Goal: Information Seeking & Learning: Learn about a topic

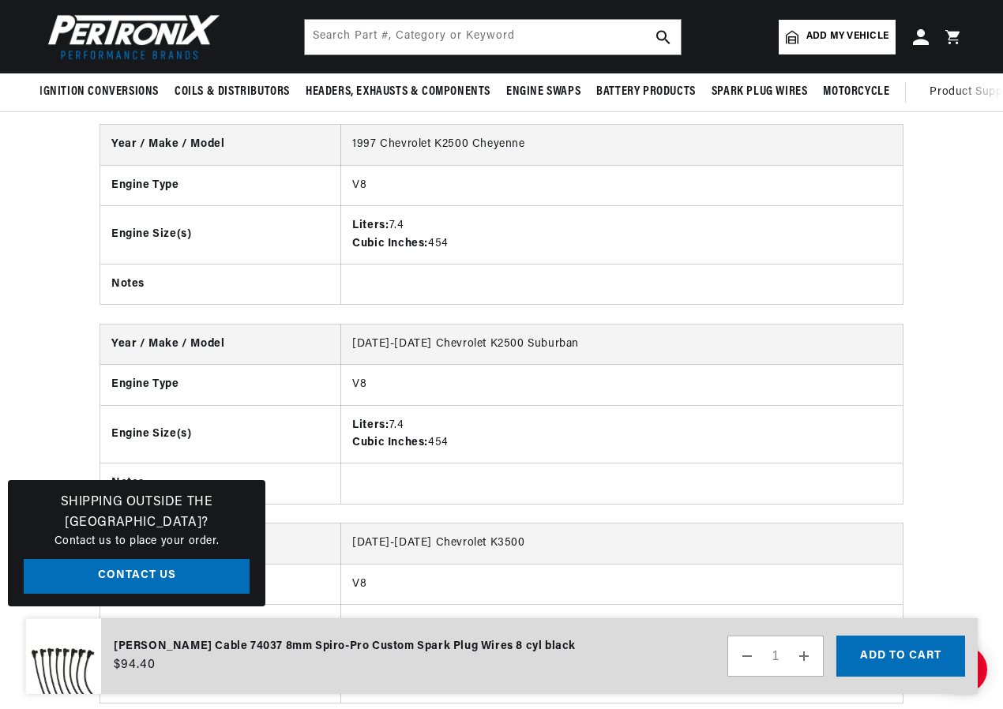
scroll to position [2683, 0]
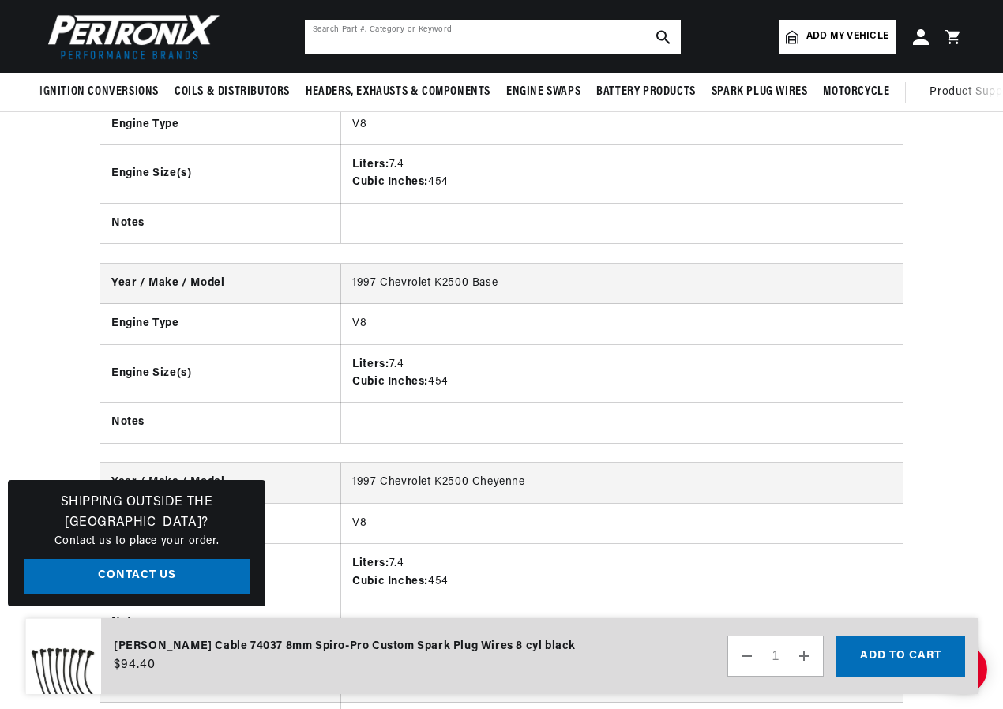
click at [546, 42] on input "text" at bounding box center [493, 37] width 376 height 35
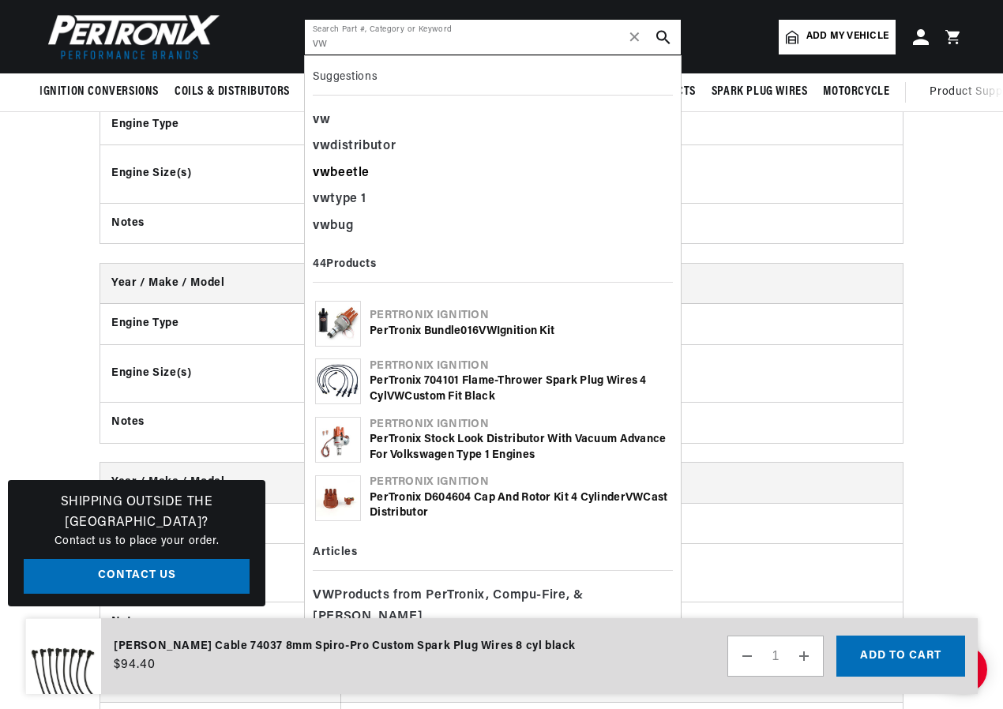
type input "vw"
click at [350, 170] on div "vw beetle" at bounding box center [493, 173] width 360 height 27
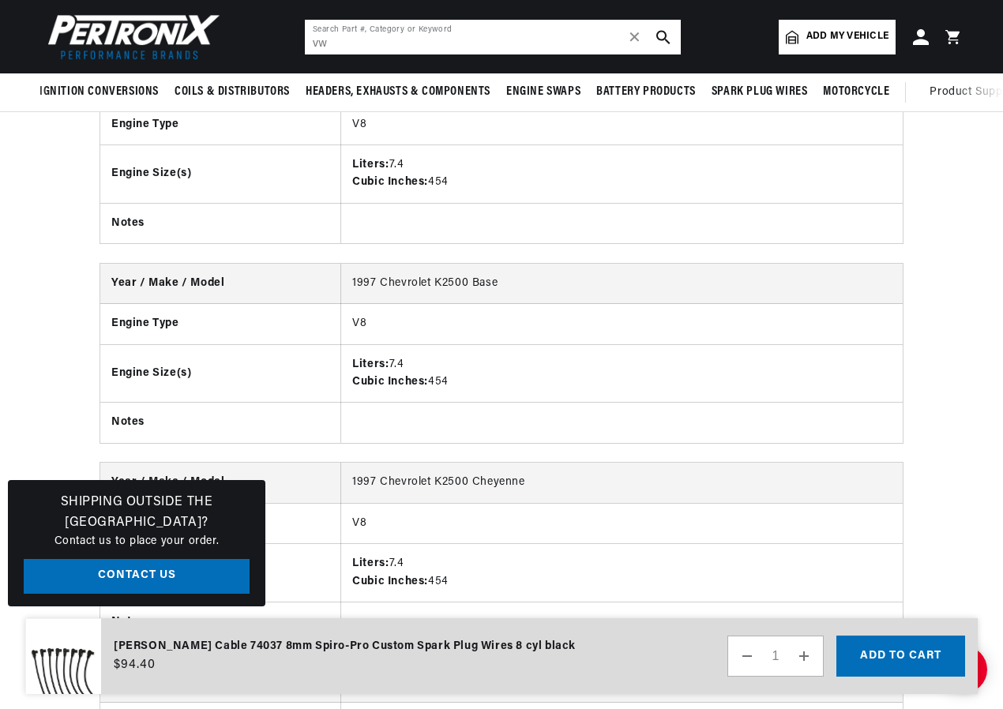
scroll to position [0, 0]
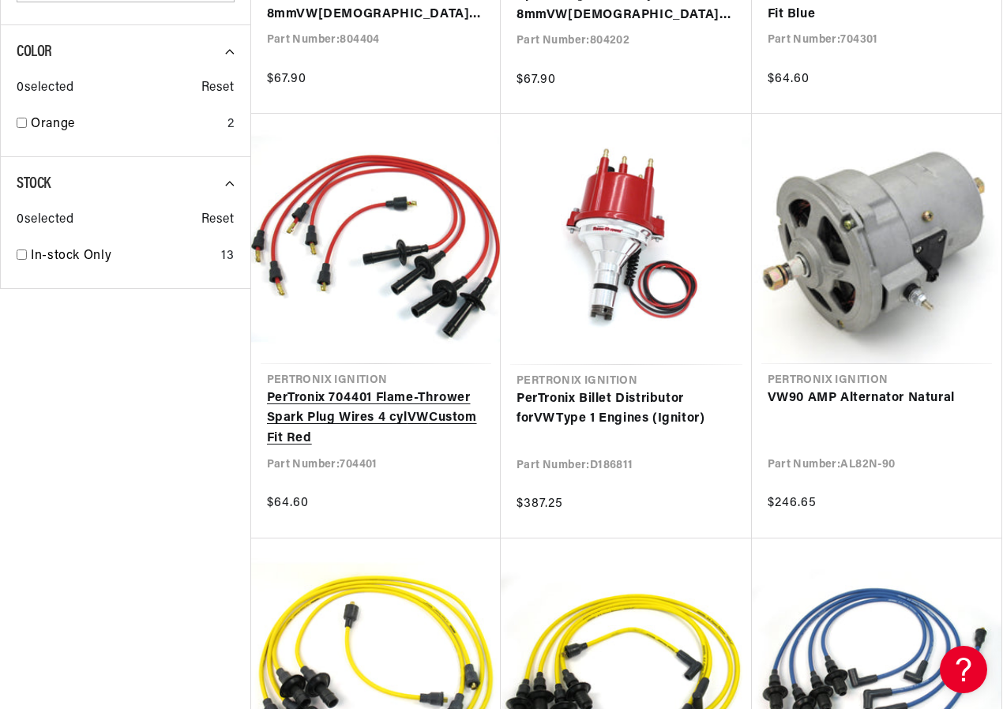
scroll to position [1185, 0]
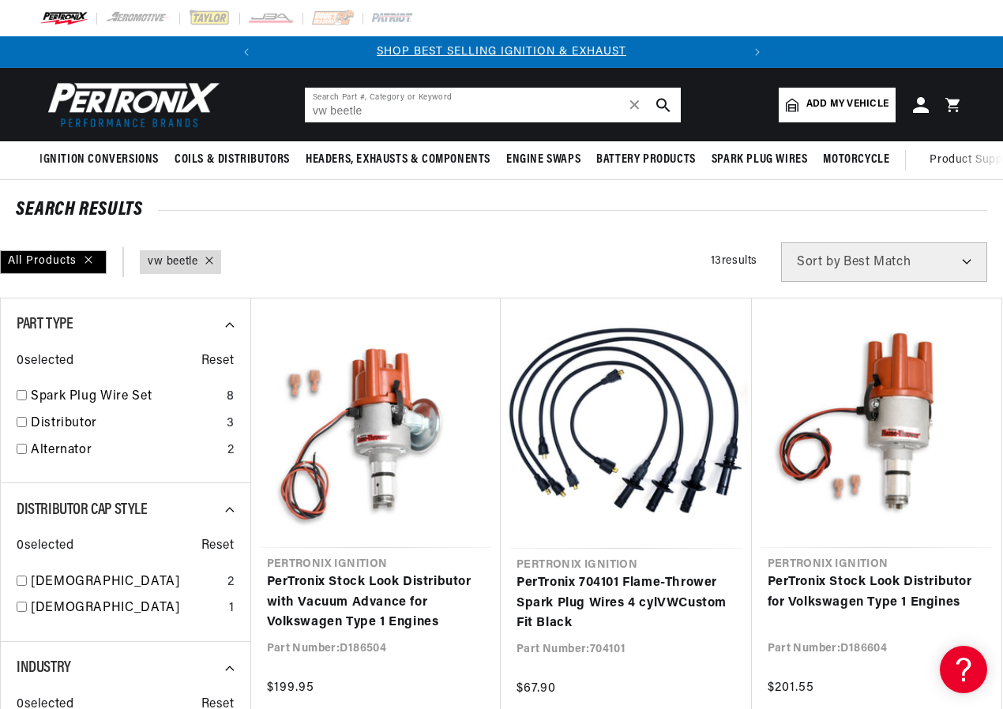
click at [383, 111] on input "vw beetle" at bounding box center [493, 105] width 376 height 35
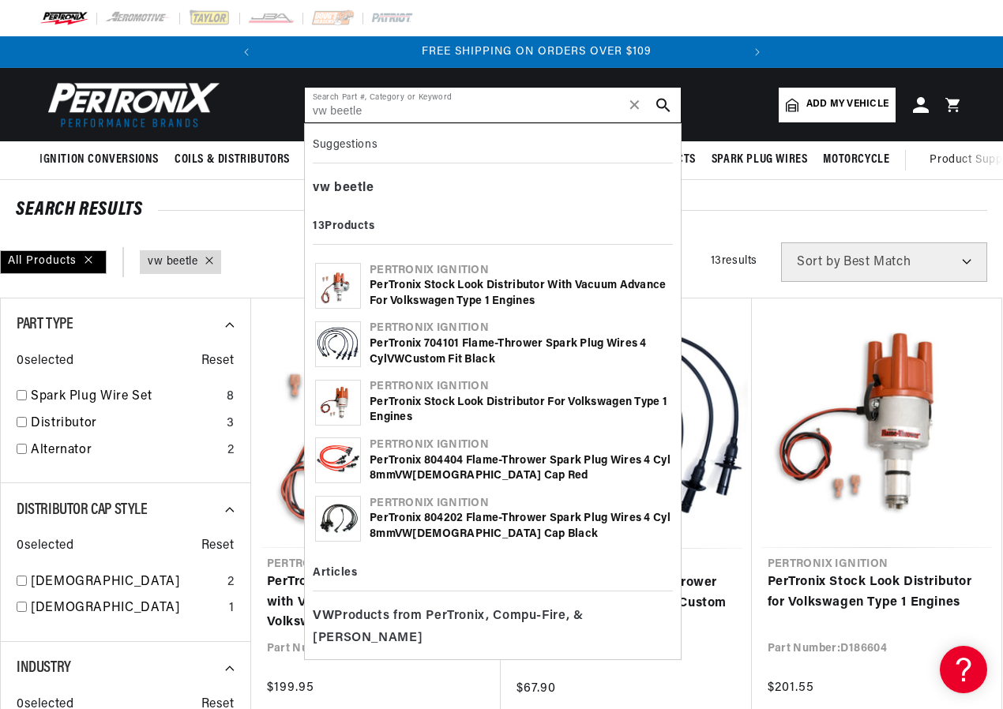
scroll to position [0, 479]
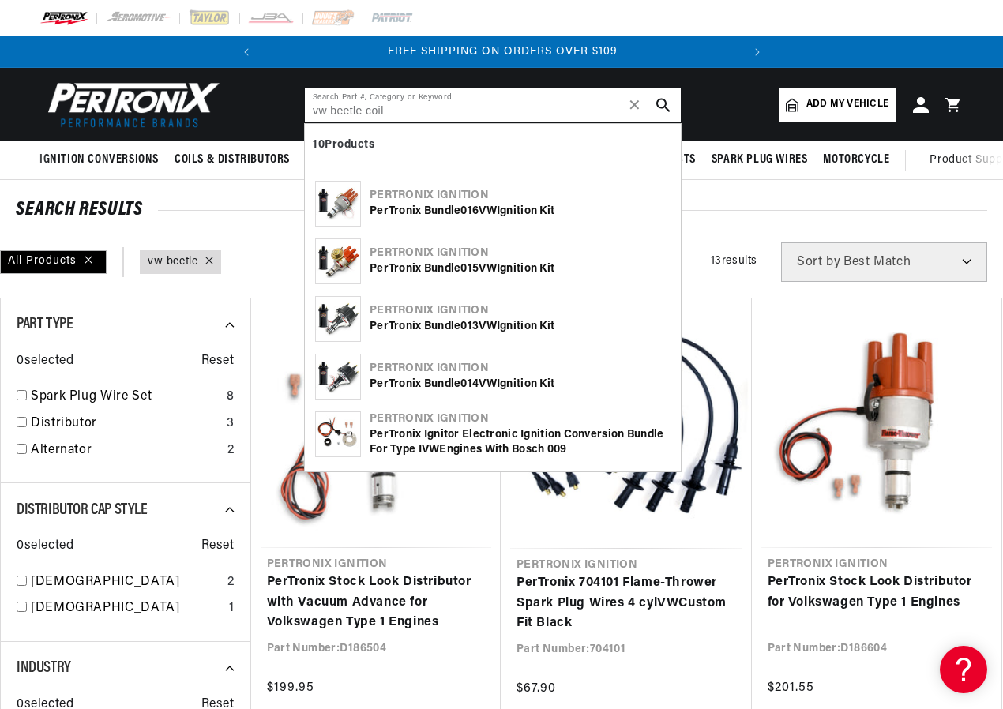
type input "vw coil"
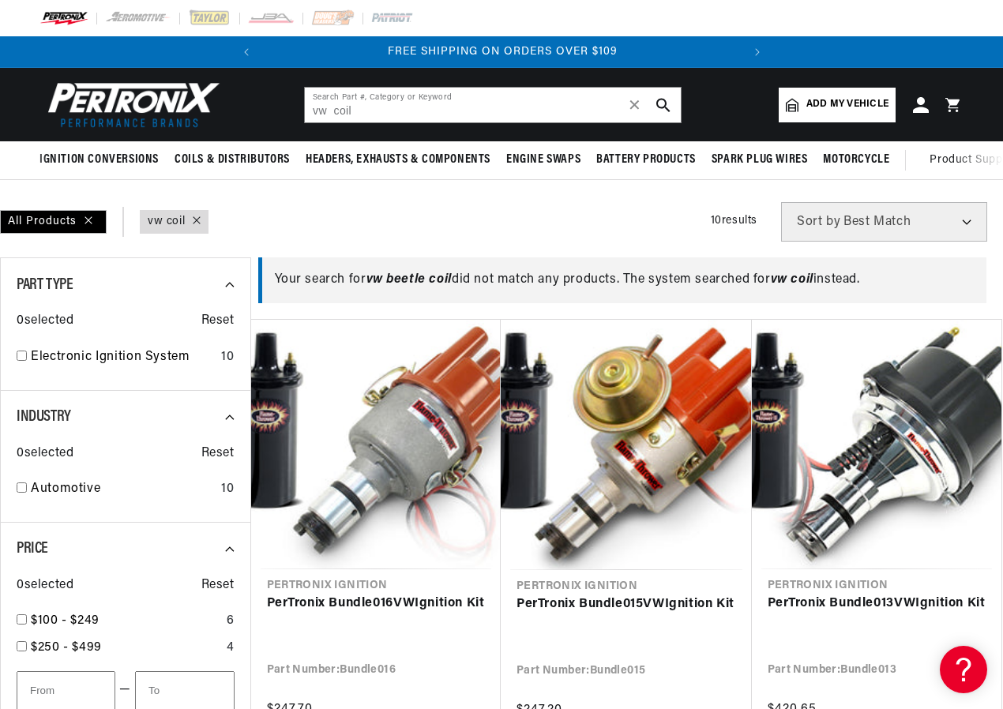
click at [661, 107] on use "search button" at bounding box center [662, 104] width 13 height 13
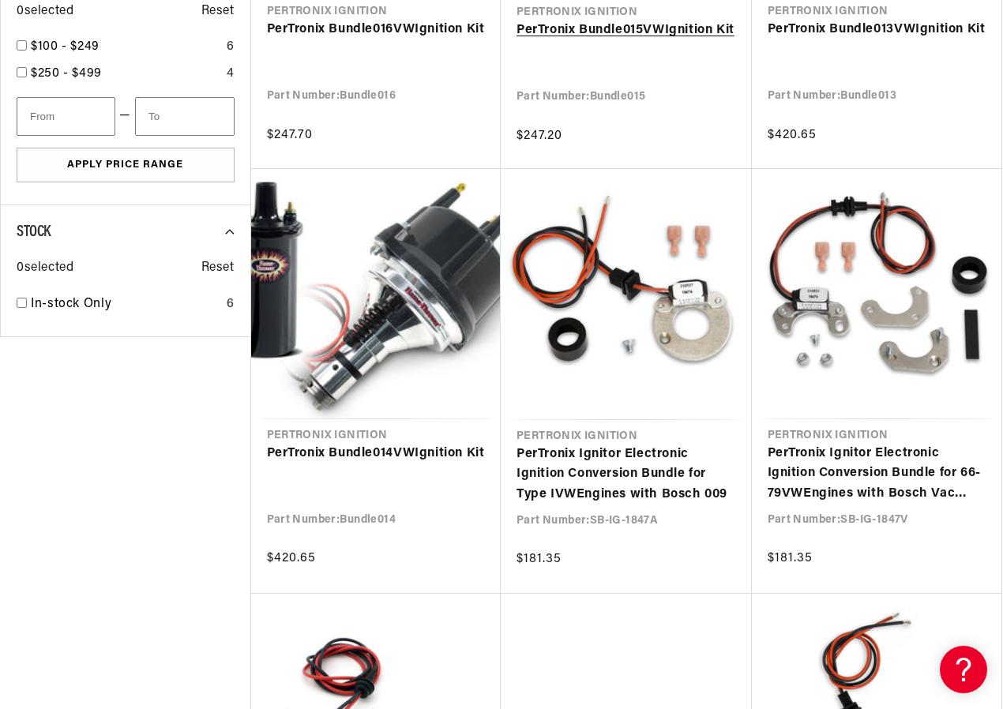
scroll to position [632, 0]
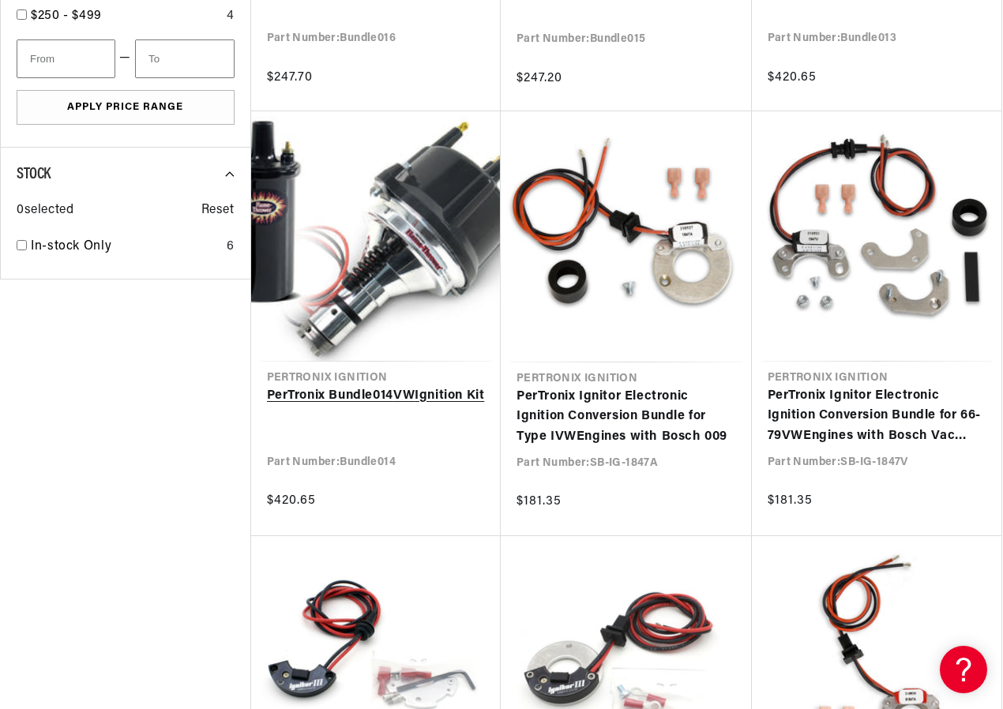
click at [441, 386] on link "PerTronix Bundle014 VW Ignition Kit" at bounding box center [376, 396] width 219 height 21
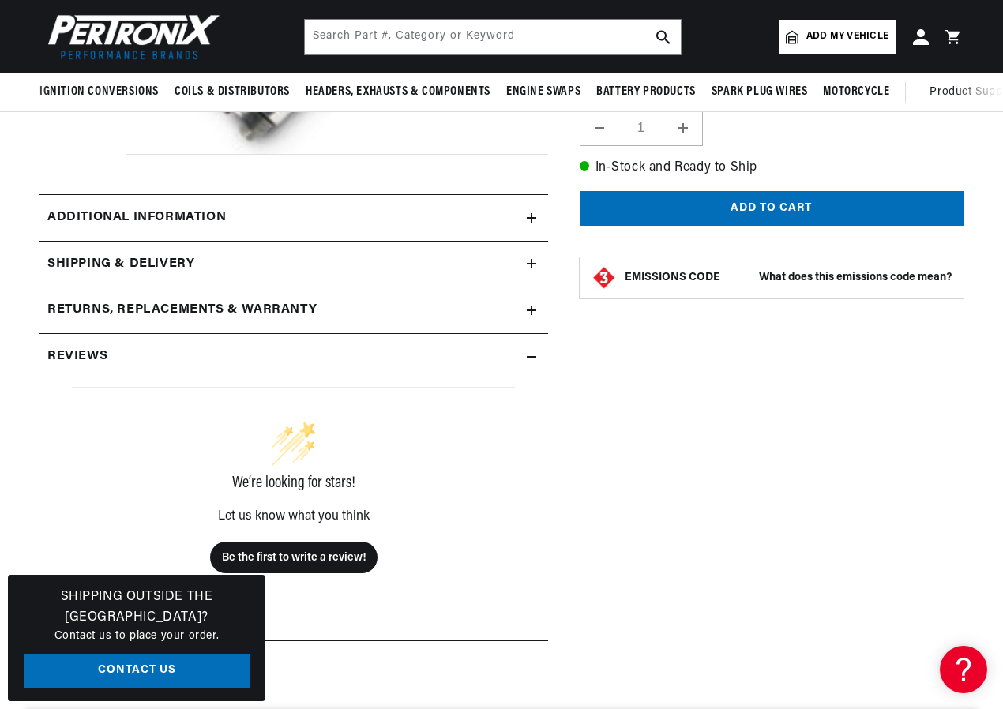
scroll to position [395, 0]
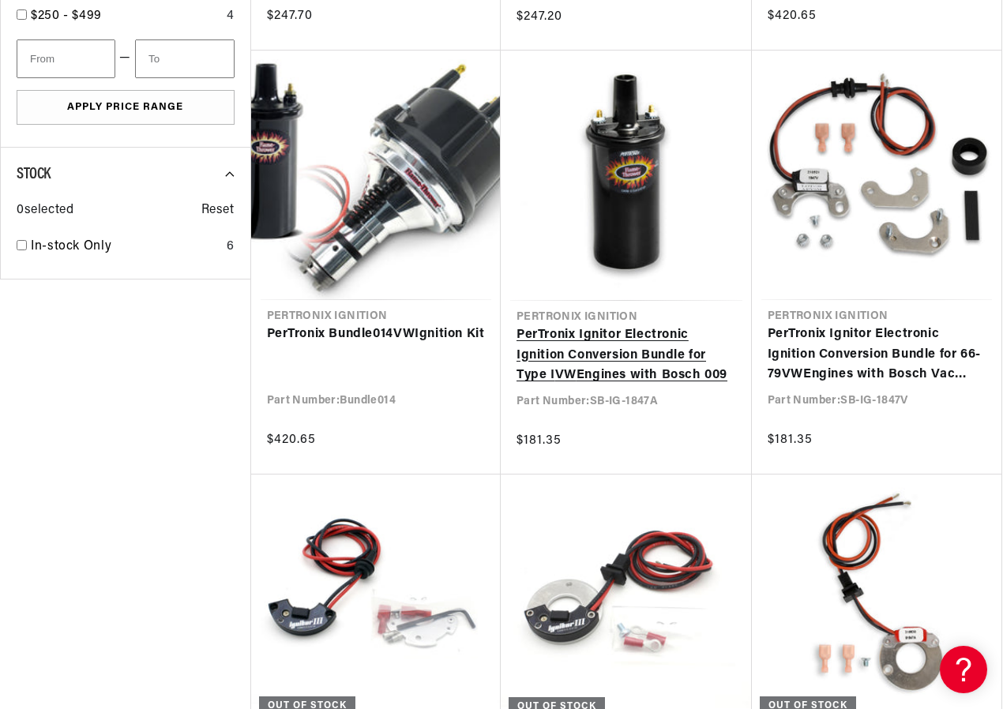
click at [676, 342] on link "PerTronix Ignitor Electronic Ignition Conversion Bundle for Type I VW Engines w…" at bounding box center [626, 355] width 220 height 61
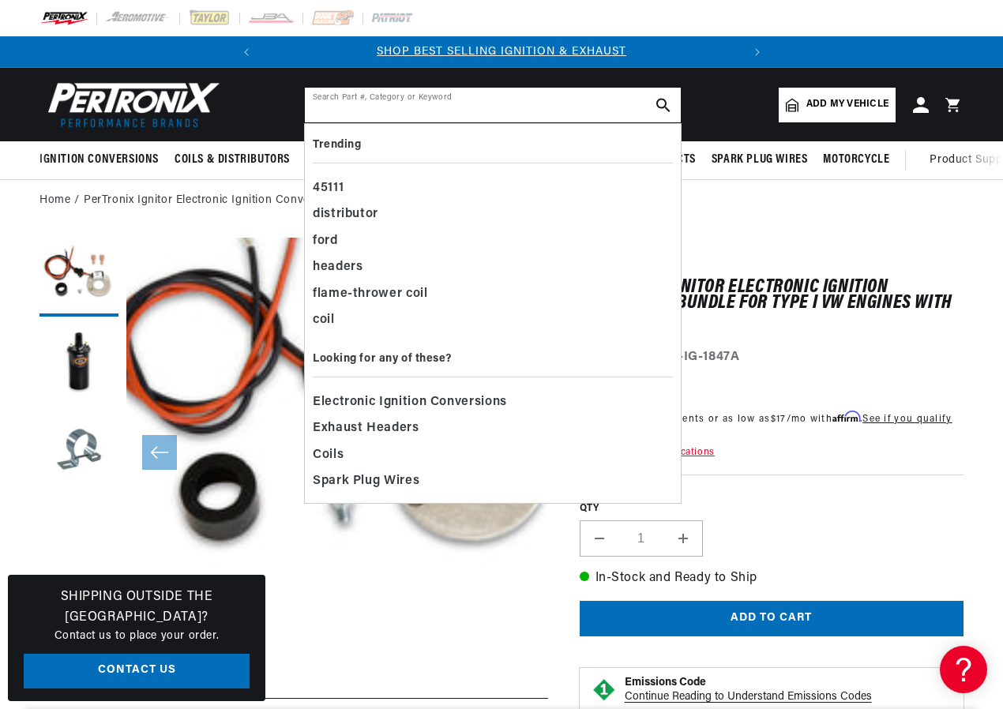
click at [453, 103] on input "text" at bounding box center [493, 105] width 376 height 35
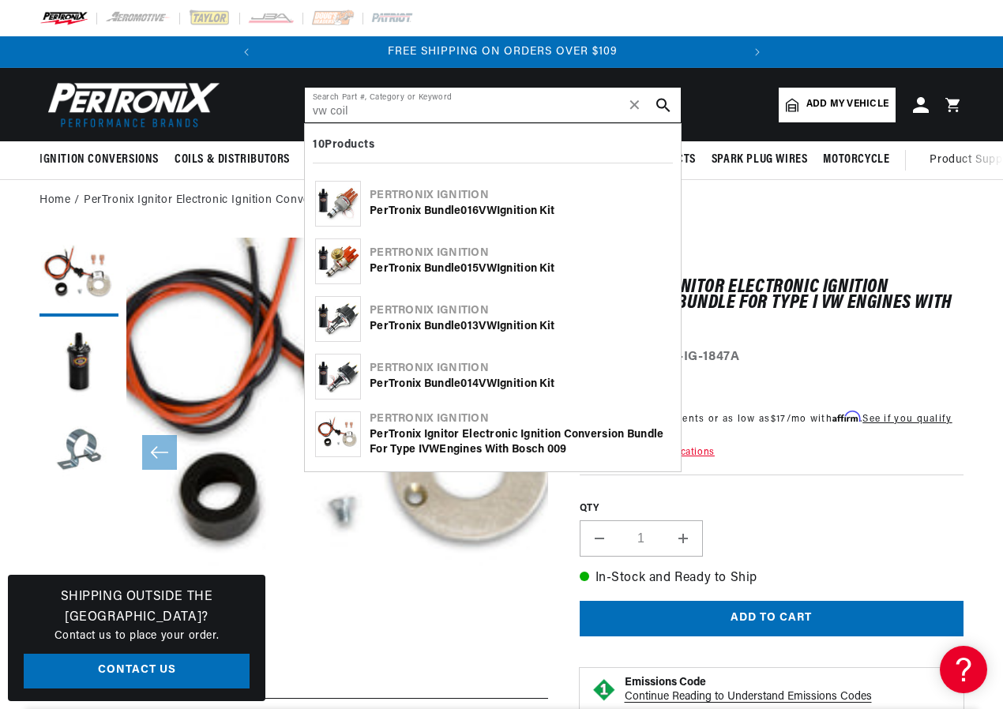
type input "vw coil"
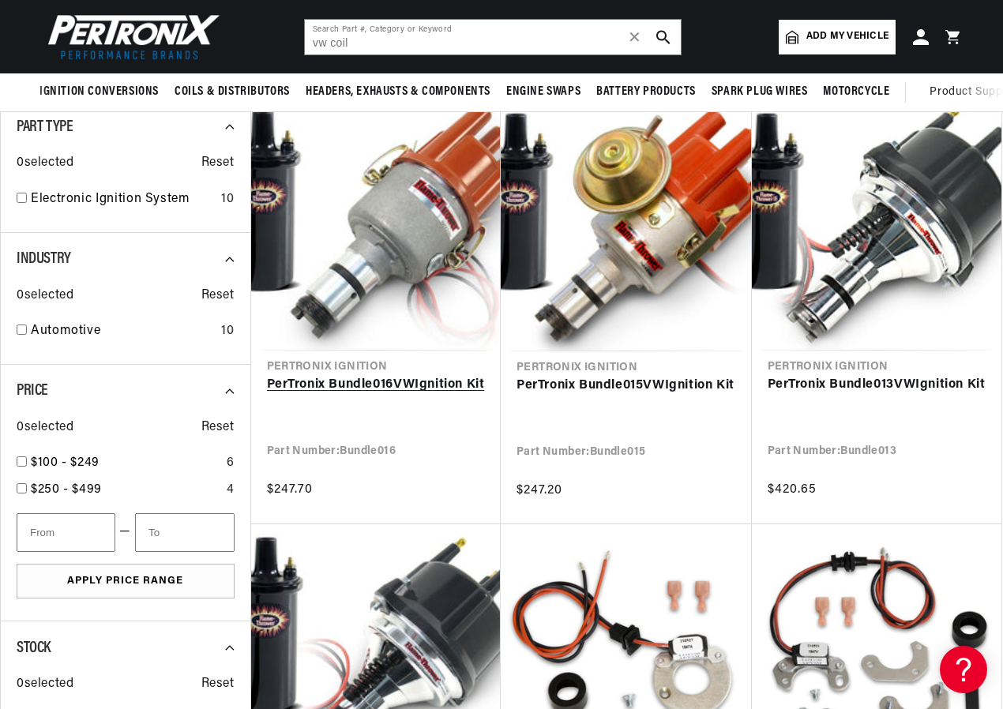
scroll to position [79, 0]
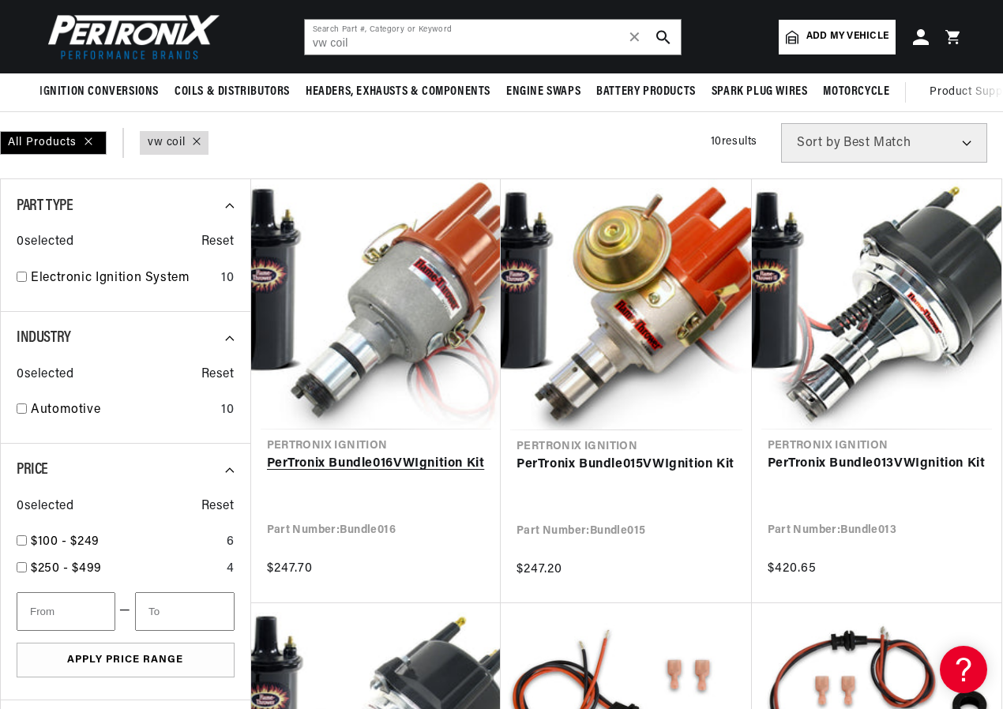
click at [396, 454] on link "PerTronix Bundle016 VW Ignition Kit" at bounding box center [376, 464] width 219 height 21
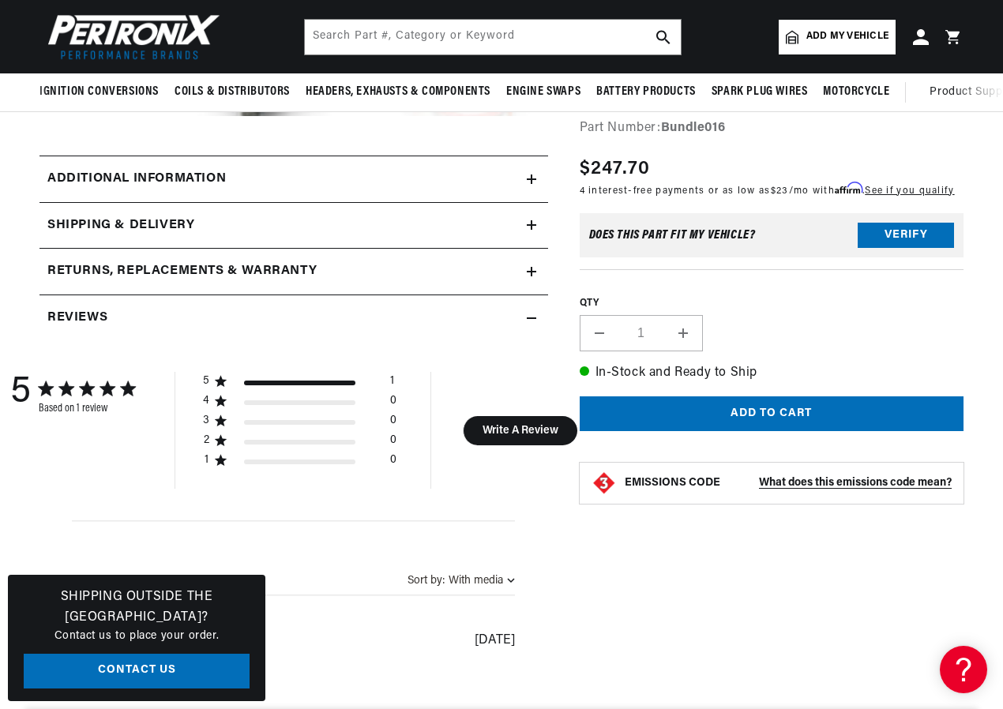
scroll to position [237, 0]
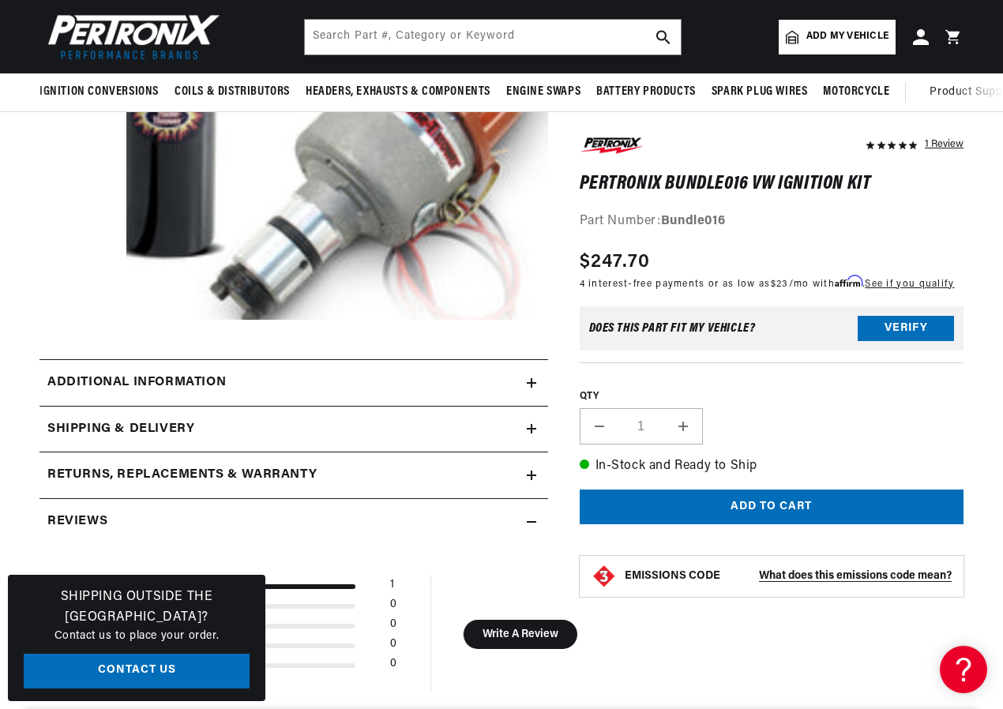
click at [105, 384] on h2 "Additional information" at bounding box center [136, 383] width 178 height 21
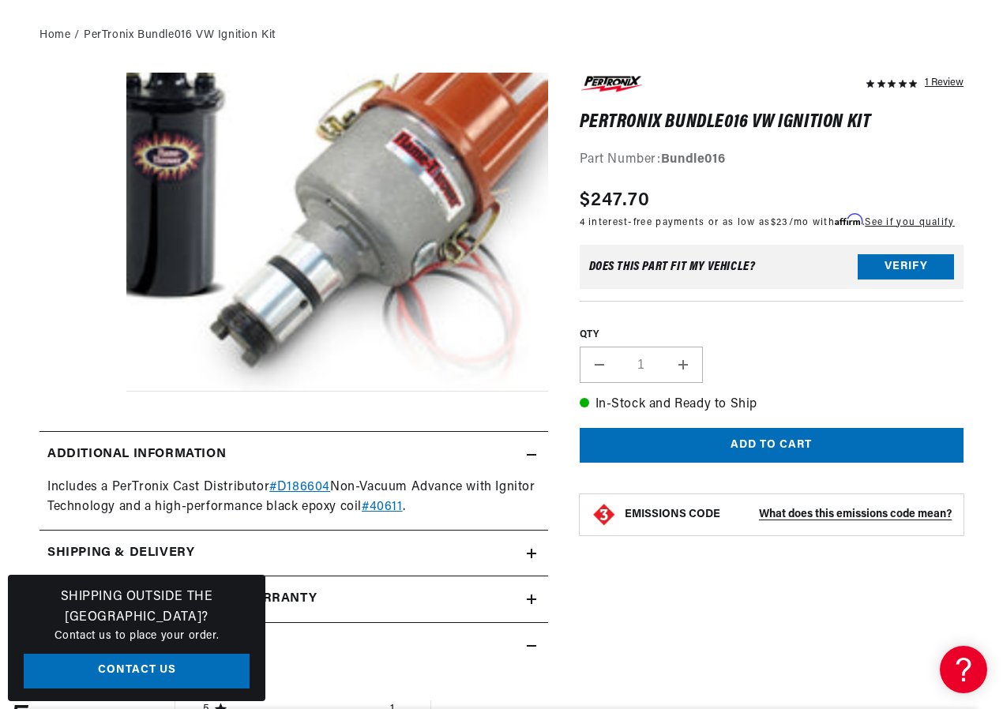
scroll to position [0, 0]
